Goal: Task Accomplishment & Management: Manage account settings

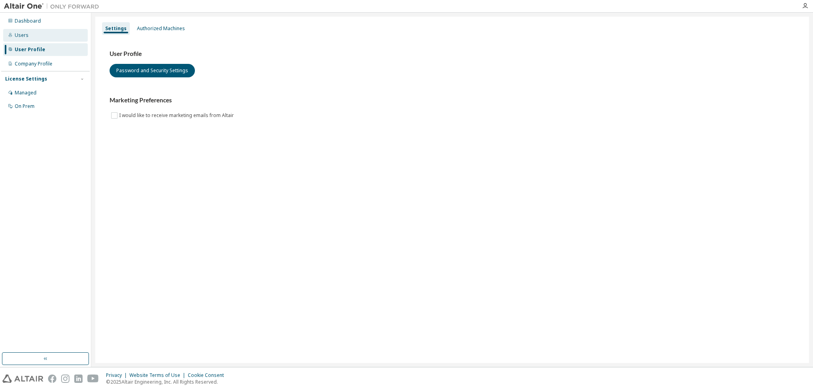
click at [22, 34] on div "Users" at bounding box center [22, 35] width 14 height 6
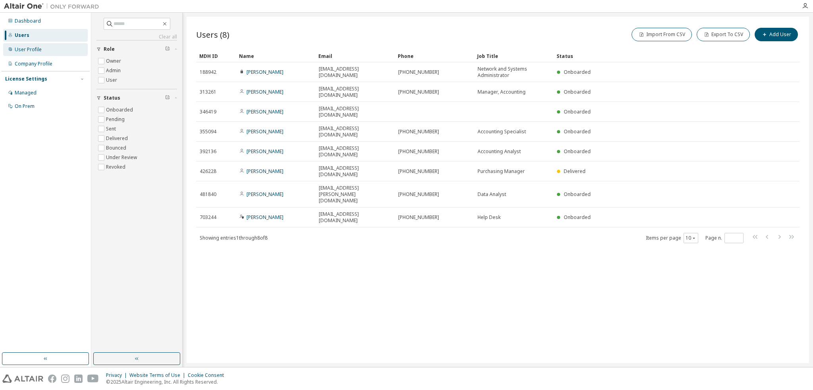
click at [29, 49] on div "User Profile" at bounding box center [28, 49] width 27 height 6
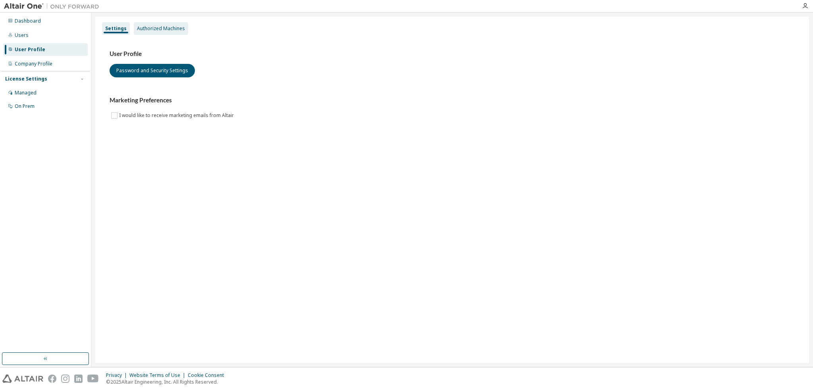
click at [150, 27] on div "Authorized Machines" at bounding box center [161, 28] width 48 height 6
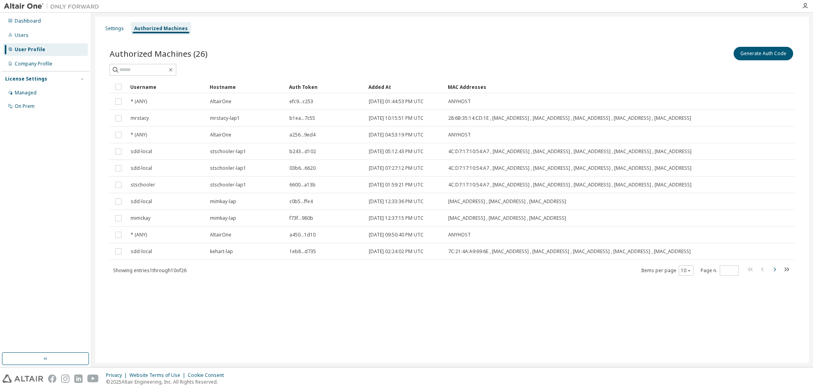
click at [774, 268] on icon "button" at bounding box center [775, 270] width 2 height 4
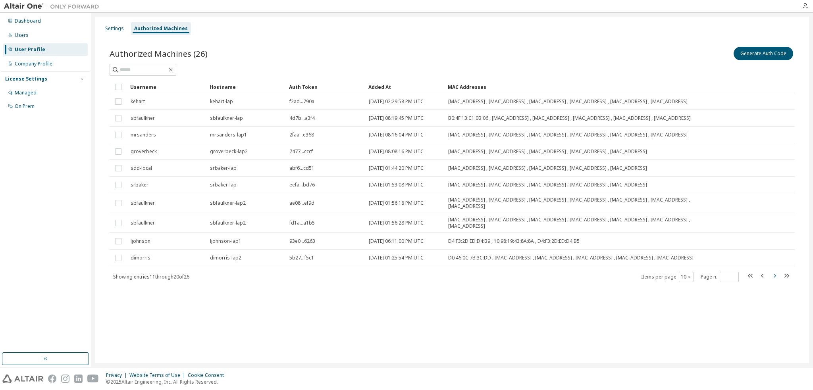
click at [775, 274] on icon "button" at bounding box center [775, 276] width 10 height 10
type input "*"
